Goal: Task Accomplishment & Management: Use online tool/utility

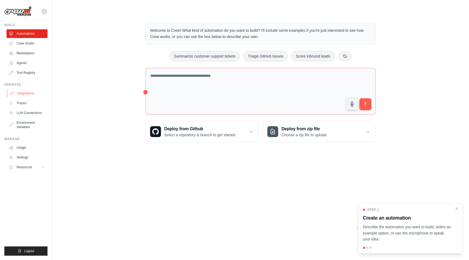
click at [23, 95] on link "Integrations" at bounding box center [27, 93] width 41 height 9
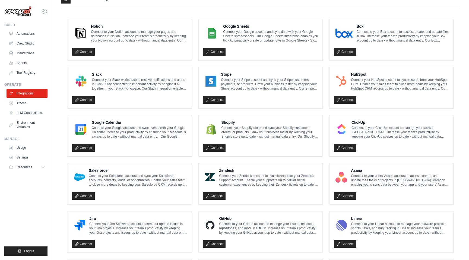
scroll to position [249, 0]
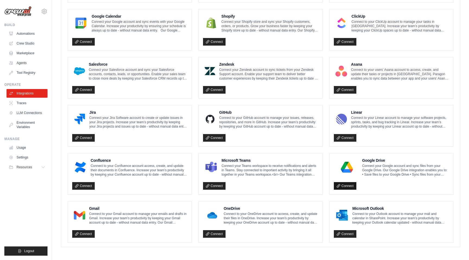
click at [346, 184] on link "Connect" at bounding box center [345, 186] width 23 height 8
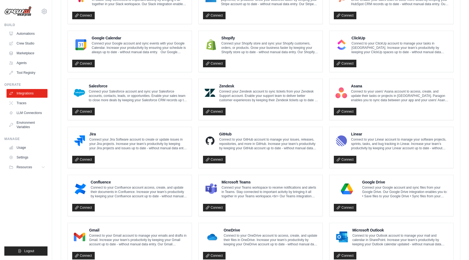
scroll to position [249, 0]
